Goal: Information Seeking & Learning: Learn about a topic

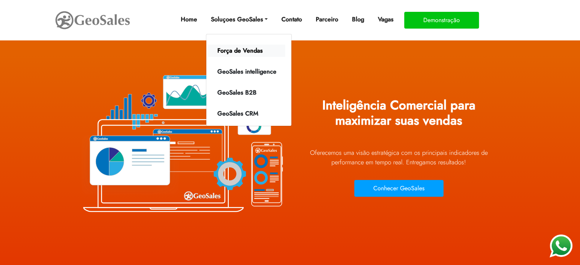
click at [239, 51] on link "Força de Vendas" at bounding box center [246, 51] width 77 height 12
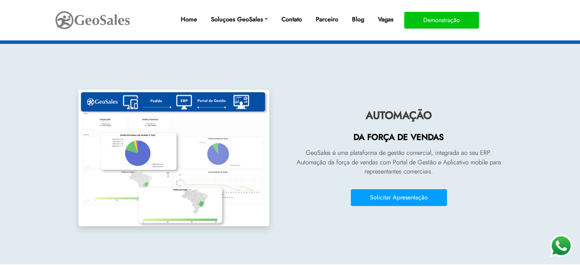
scroll to position [801, 0]
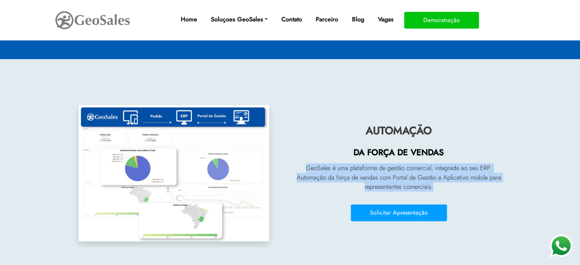
drag, startPoint x: 302, startPoint y: 163, endPoint x: 432, endPoint y: 188, distance: 132.4
click at [432, 188] on div "AUTOMAÇÃO DA FORÇA DE VENDAS GeoSales é uma plataforma de gestão comercial, int…" at bounding box center [399, 174] width 206 height 102
copy p "GeoSales é uma plataforma de gestão comercial, integrada ao seu ERP. Automação …"
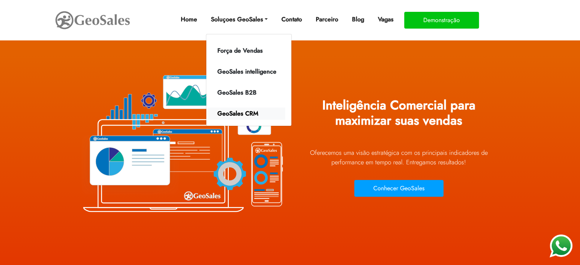
click at [244, 114] on link "GeoSales CRM" at bounding box center [246, 114] width 77 height 12
